Goal: Task Accomplishment & Management: Use online tool/utility

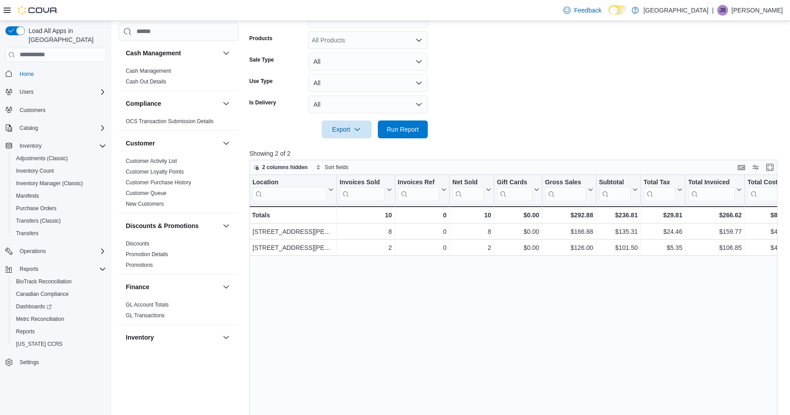
scroll to position [588, 0]
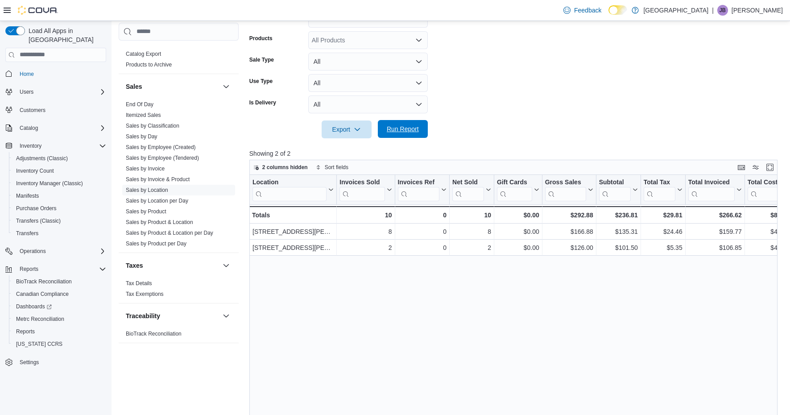
click at [416, 131] on span "Run Report" at bounding box center [403, 128] width 32 height 9
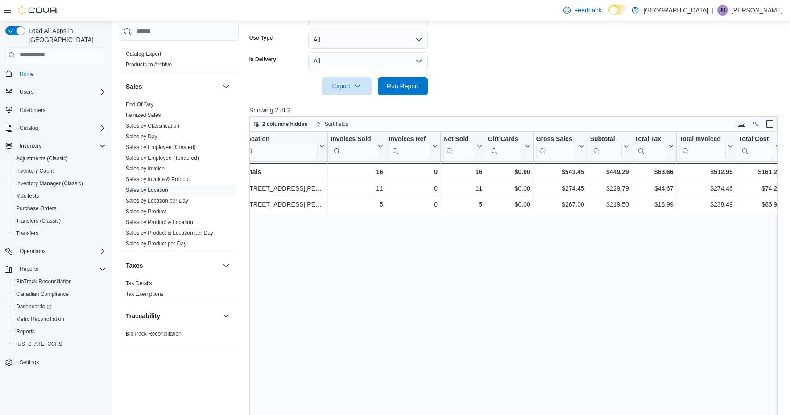
scroll to position [0, 8]
click at [158, 211] on link "Sales by Product" at bounding box center [146, 211] width 41 height 6
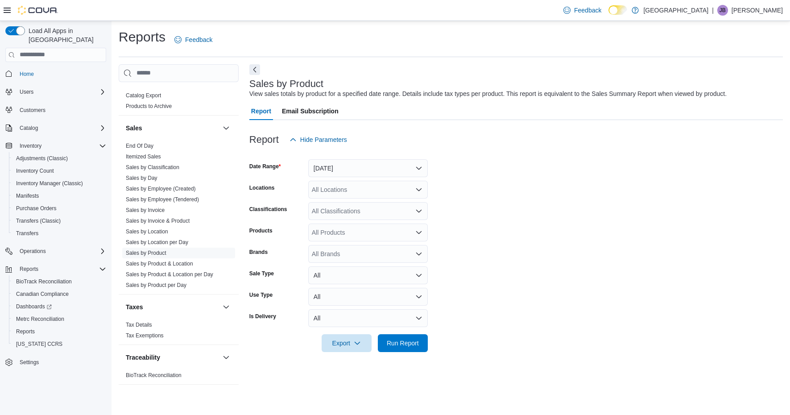
click at [400, 165] on button "[DATE]" at bounding box center [367, 168] width 119 height 18
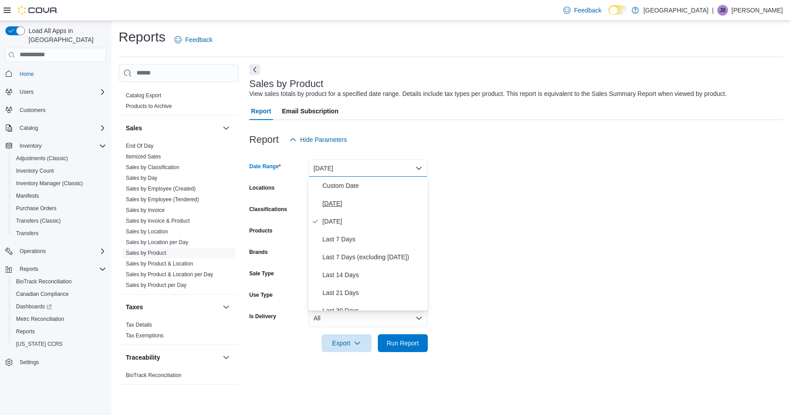
click at [355, 207] on span "[DATE]" at bounding box center [373, 203] width 102 height 11
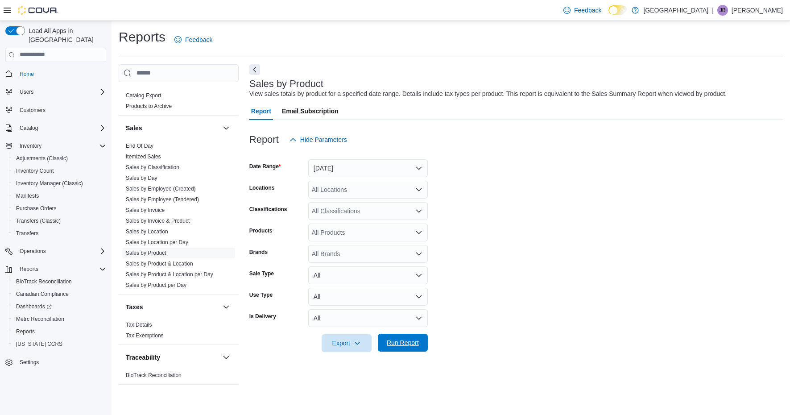
click at [397, 346] on span "Run Report" at bounding box center [402, 342] width 39 height 18
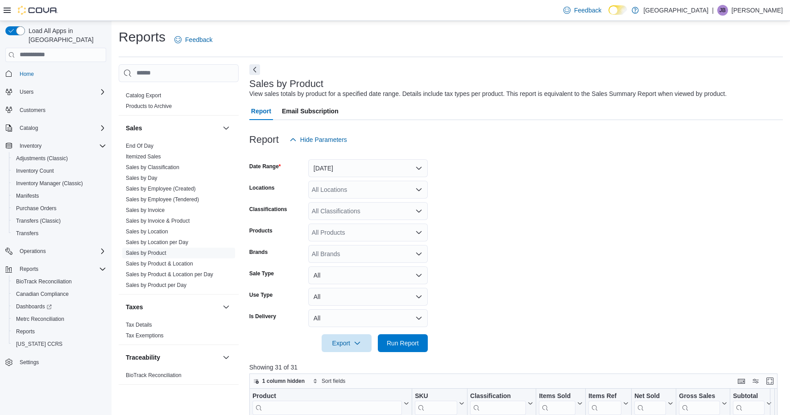
click at [419, 165] on button "[DATE]" at bounding box center [367, 168] width 119 height 18
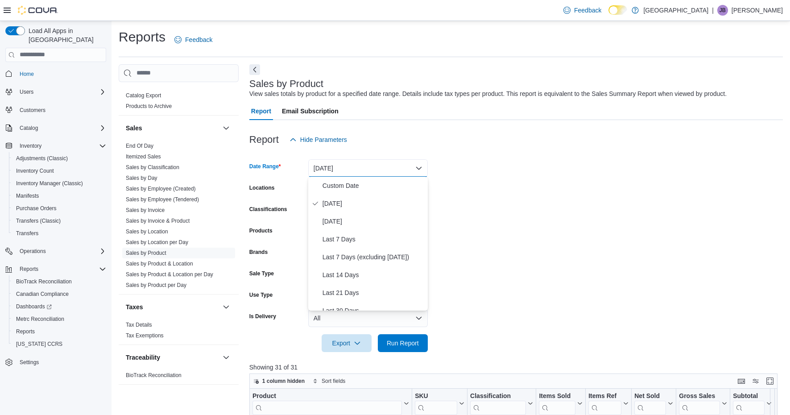
click at [519, 219] on form "Date Range [DATE] Locations All Locations Classifications All Classifications P…" at bounding box center [515, 249] width 533 height 203
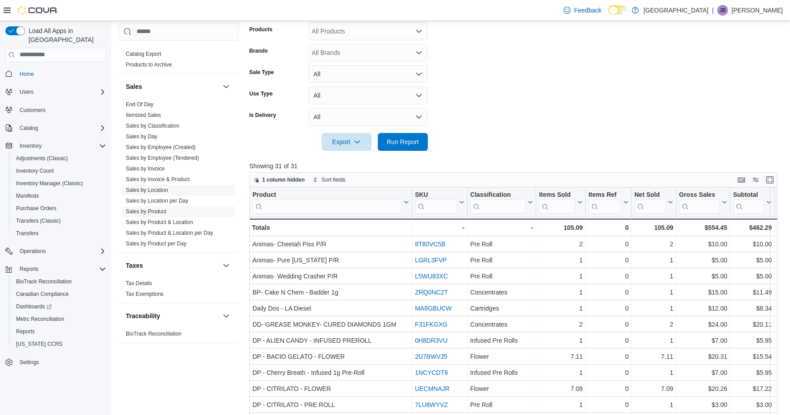
click at [142, 188] on link "Sales by Location" at bounding box center [147, 189] width 42 height 6
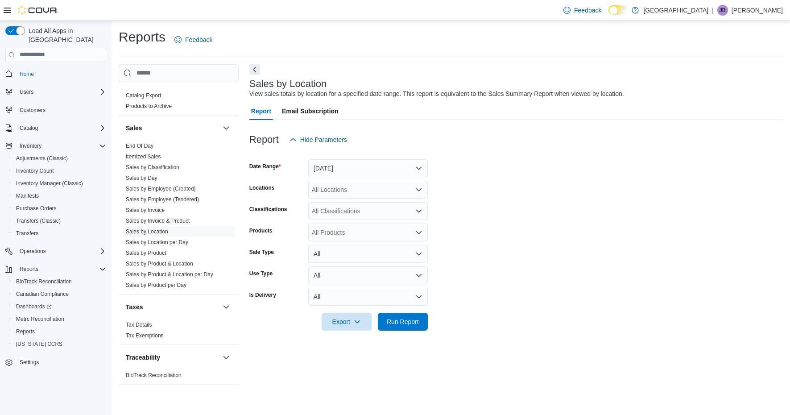
click at [394, 170] on button "[DATE]" at bounding box center [367, 168] width 119 height 18
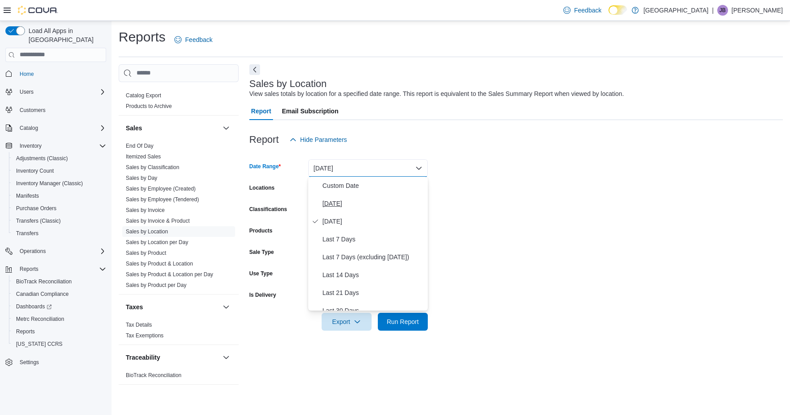
click at [358, 206] on span "[DATE]" at bounding box center [373, 203] width 102 height 11
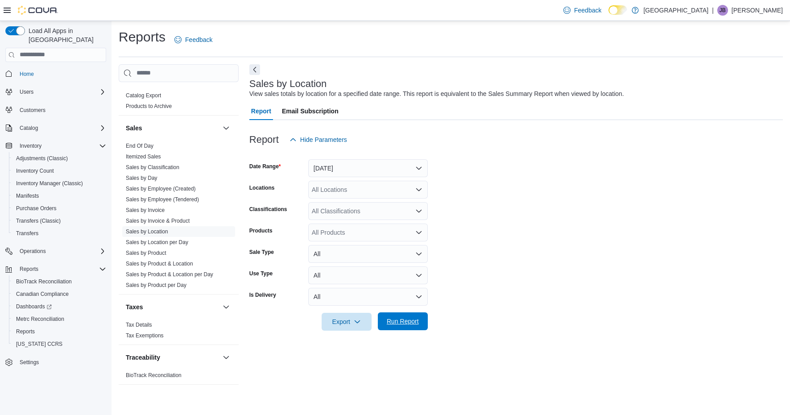
click at [394, 325] on span "Run Report" at bounding box center [402, 321] width 39 height 18
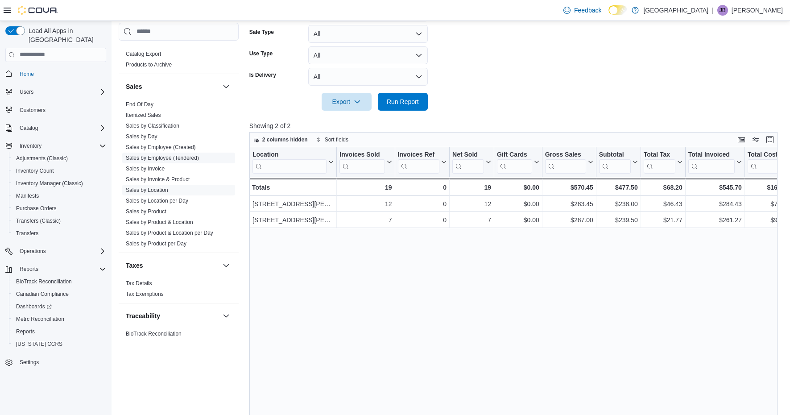
click at [155, 160] on link "Sales by Employee (Tendered)" at bounding box center [162, 157] width 73 height 6
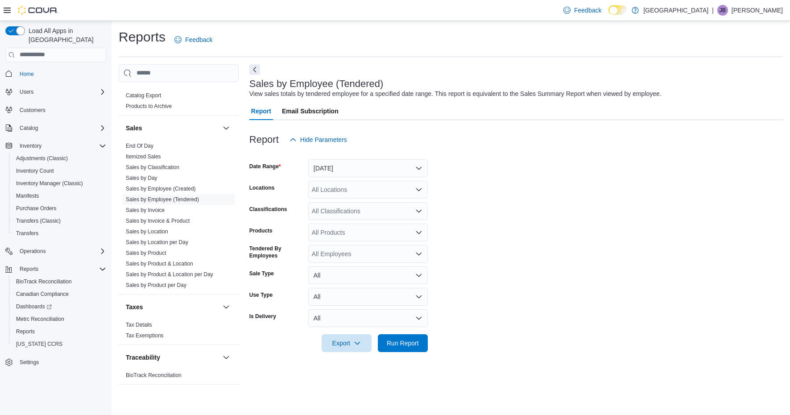
click at [417, 170] on button "[DATE]" at bounding box center [367, 168] width 119 height 18
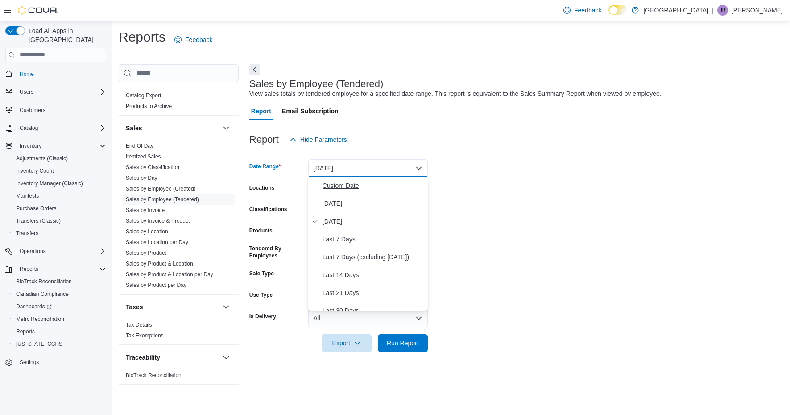
click at [354, 188] on span "Custom Date" at bounding box center [373, 185] width 102 height 11
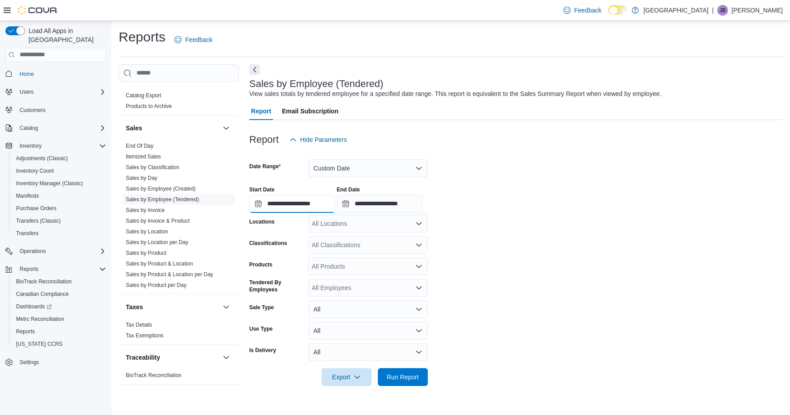
click at [293, 203] on input "**********" at bounding box center [292, 204] width 86 height 18
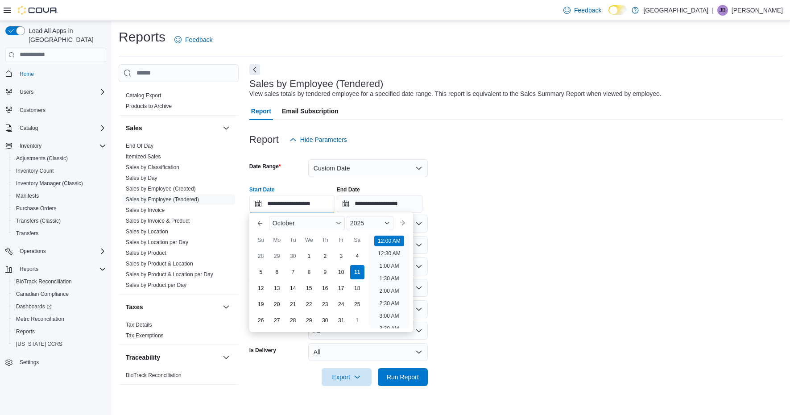
scroll to position [28, 0]
click at [264, 272] on div "5" at bounding box center [261, 272] width 16 height 16
type input "**********"
click at [444, 262] on form "**********" at bounding box center [515, 266] width 533 height 237
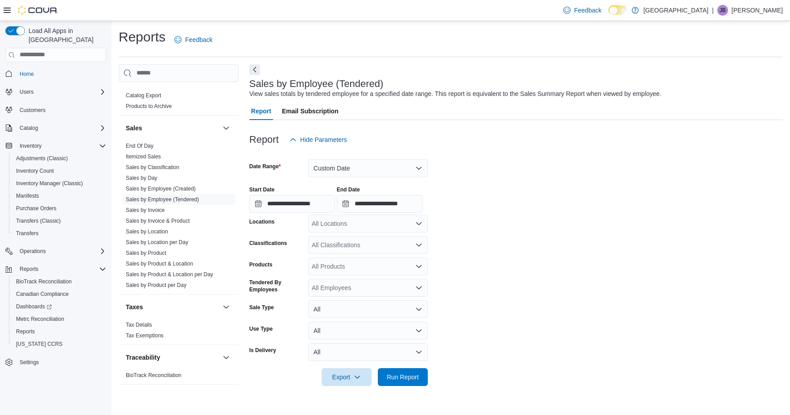
click at [417, 225] on icon "Open list of options" at bounding box center [418, 223] width 7 height 7
click at [403, 373] on span "Run Report" at bounding box center [403, 376] width 32 height 9
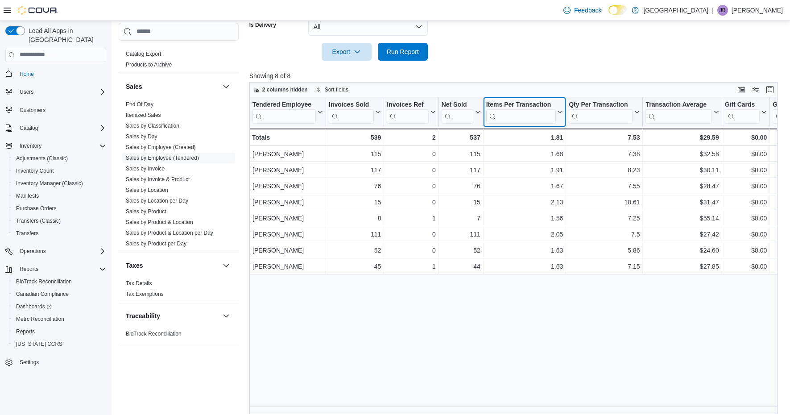
click at [487, 121] on input "search" at bounding box center [520, 116] width 70 height 14
click at [526, 83] on div "2 columns hidden Sort fields" at bounding box center [513, 89] width 528 height 15
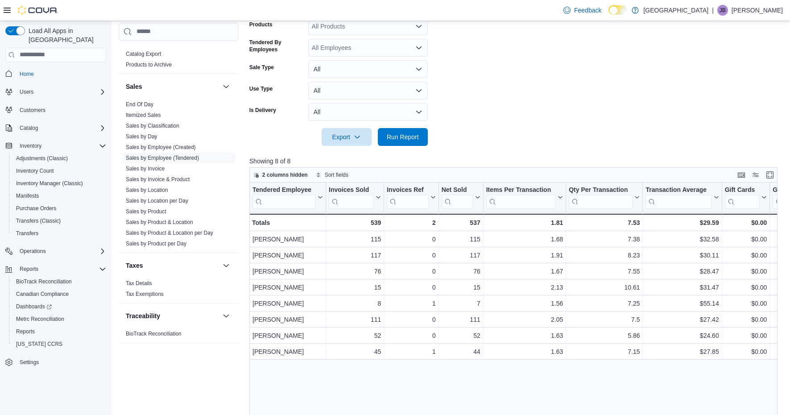
scroll to position [157, 0]
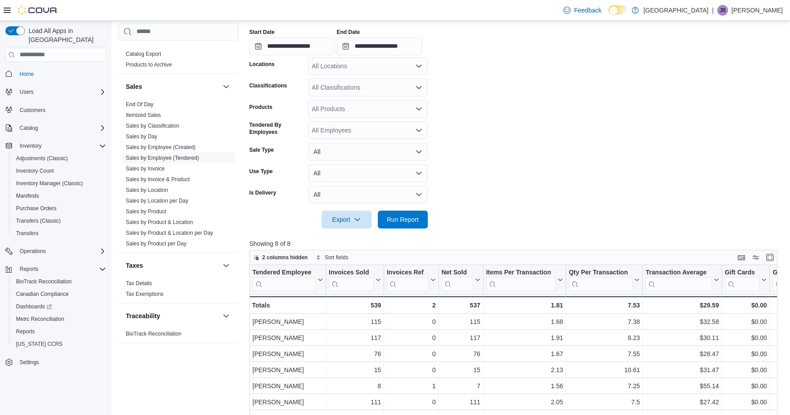
click at [423, 67] on div "All Locations" at bounding box center [367, 66] width 119 height 18
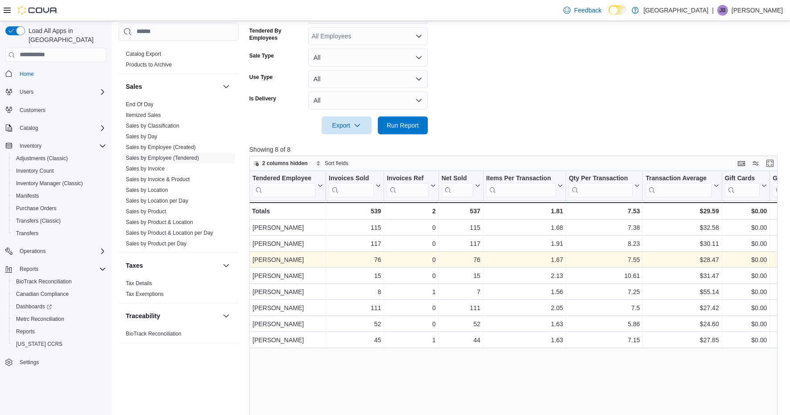
scroll to position [0, 0]
click at [403, 124] on span "Run Report" at bounding box center [403, 124] width 32 height 9
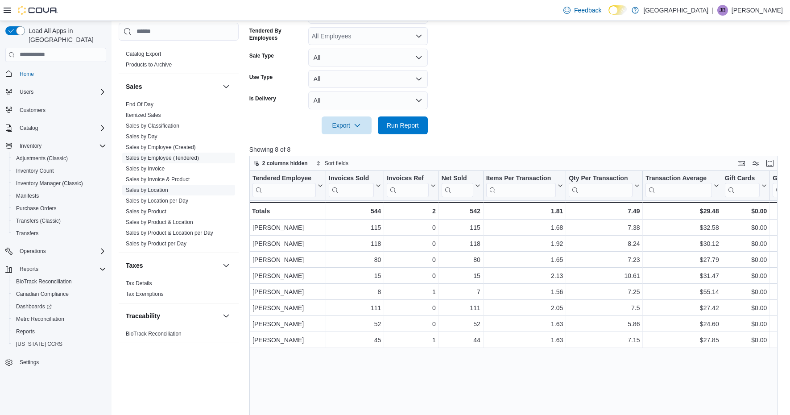
click at [151, 189] on link "Sales by Location" at bounding box center [147, 189] width 42 height 6
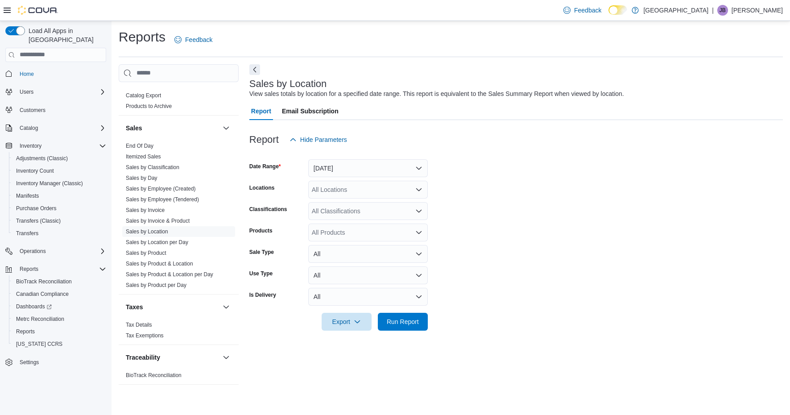
click at [389, 170] on button "[DATE]" at bounding box center [367, 168] width 119 height 18
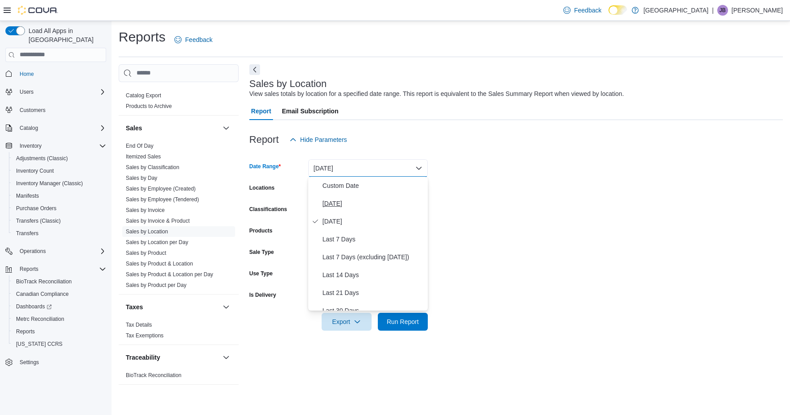
click at [354, 204] on span "[DATE]" at bounding box center [373, 203] width 102 height 11
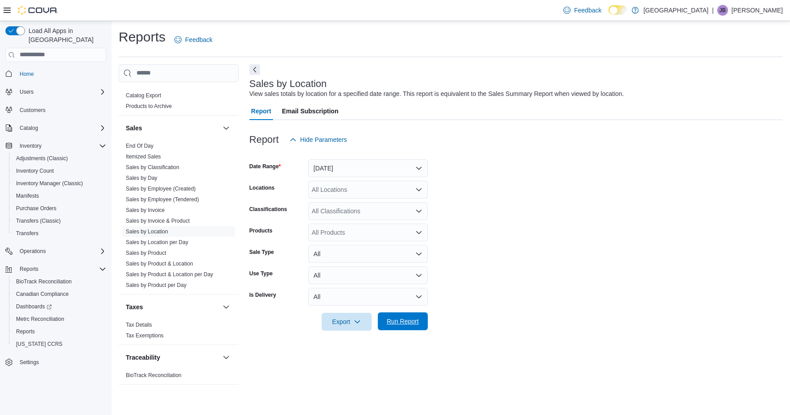
click at [400, 321] on span "Run Report" at bounding box center [403, 321] width 32 height 9
